Goal: Navigation & Orientation: Go to known website

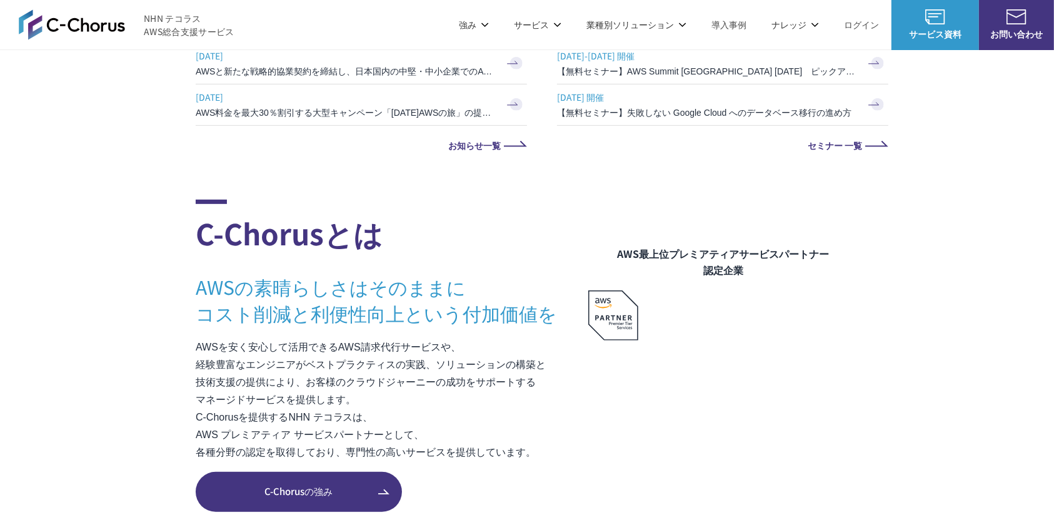
scroll to position [667, 0]
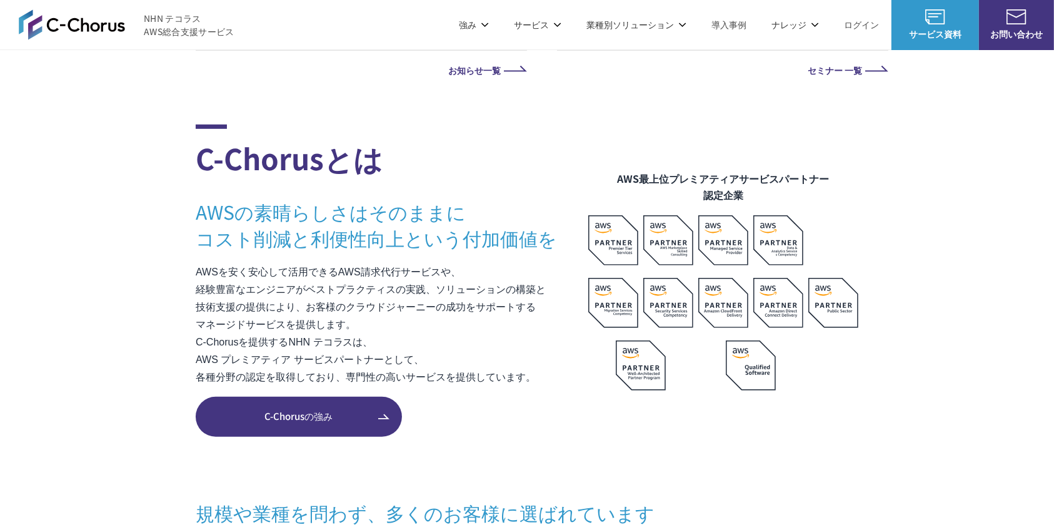
click at [49, 16] on img at bounding box center [72, 24] width 106 height 30
